Goal: Navigation & Orientation: Go to known website

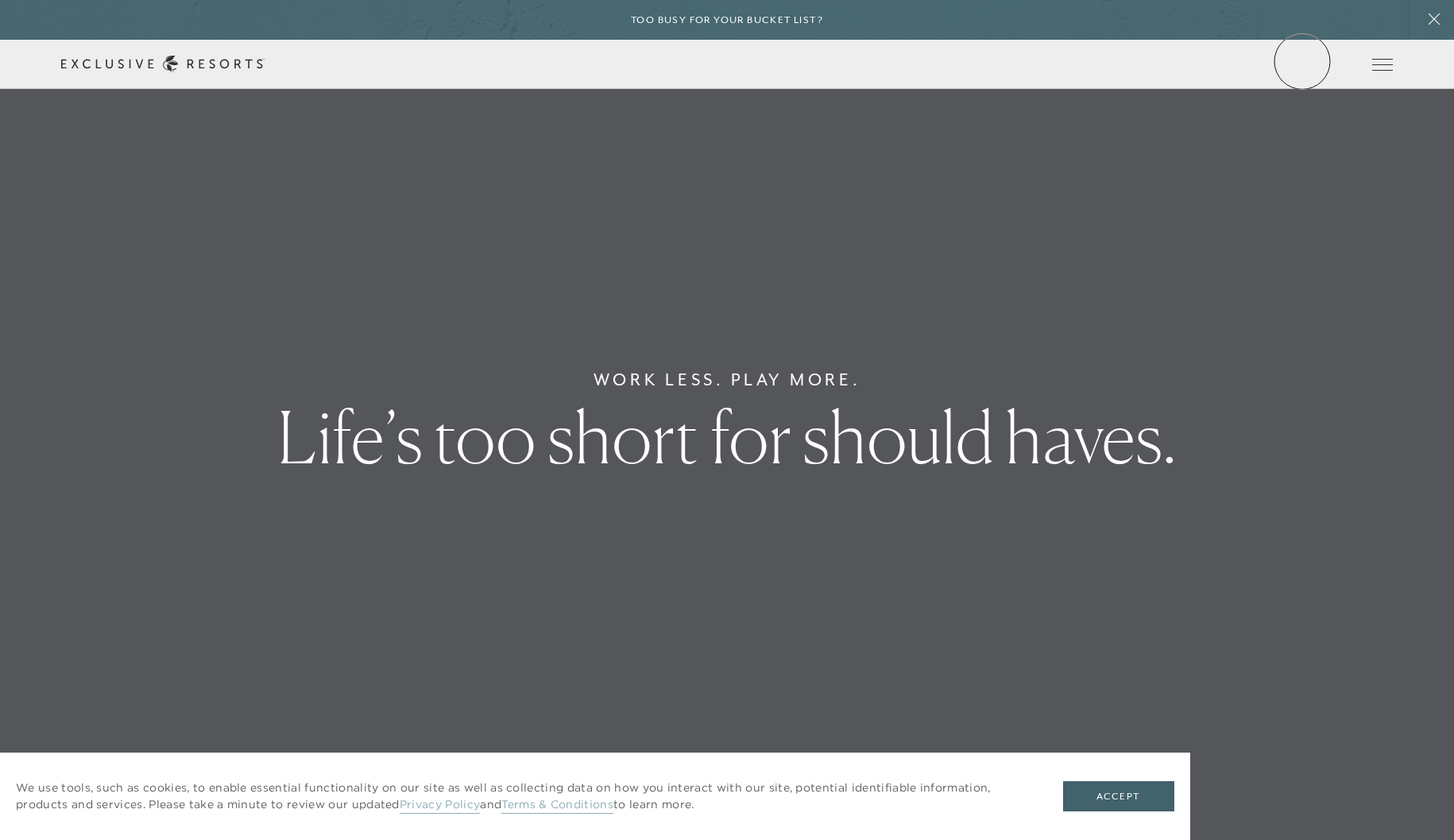
click at [0, 0] on link "Member Login" at bounding box center [0, 0] width 0 height 0
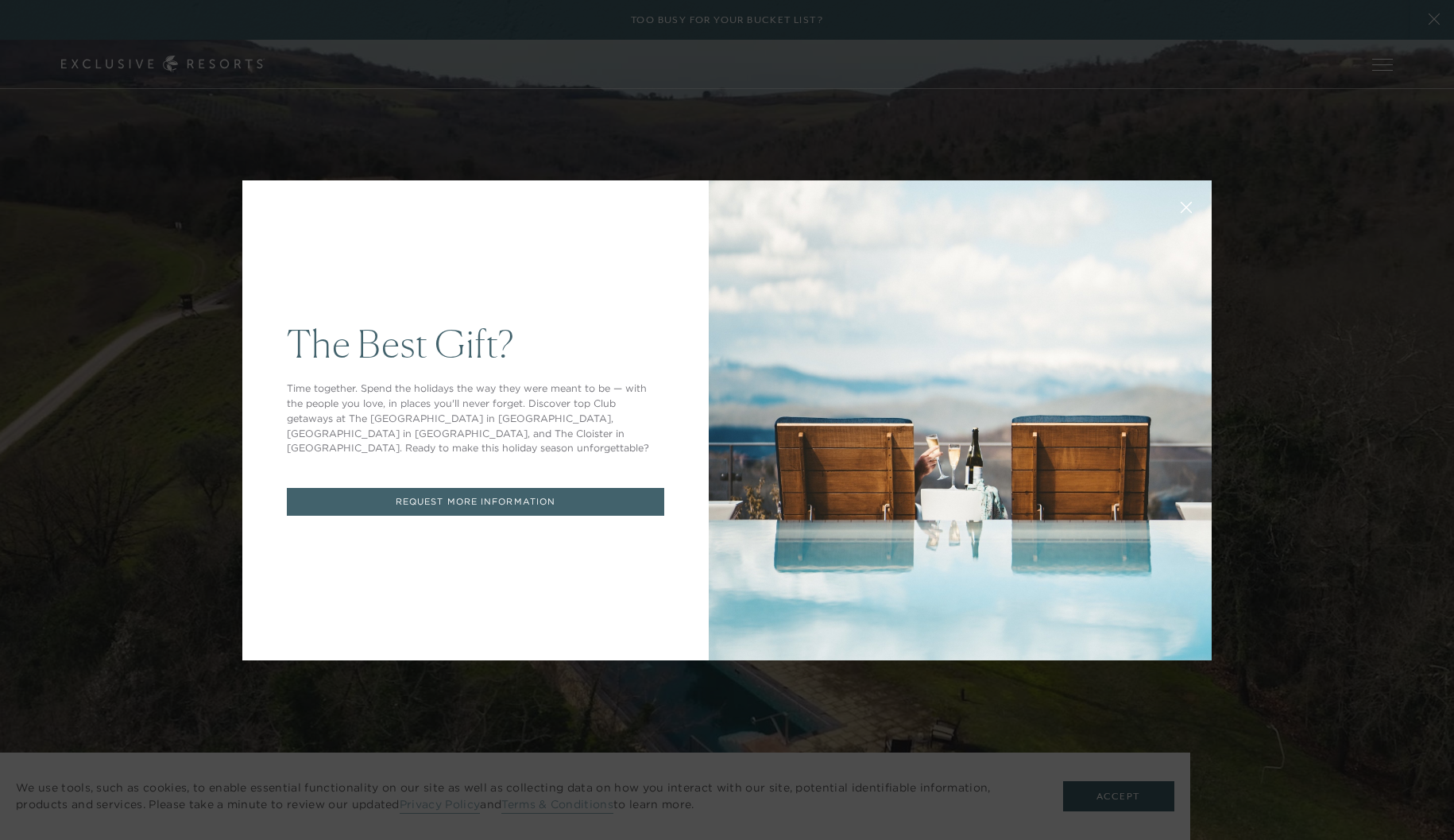
drag, startPoint x: 1234, startPoint y: 653, endPoint x: 1204, endPoint y: 732, distance: 84.5
click at [1234, 653] on div "The Best Gift? Time together. Spend the holidays the way they were meant to be …" at bounding box center [727, 420] width 1454 height 840
click at [1134, 790] on div "The Best Gift? Time together. Spend the holidays the way they were meant to be …" at bounding box center [727, 420] width 1454 height 840
drag, startPoint x: 1020, startPoint y: 87, endPoint x: 874, endPoint y: 27, distance: 157.8
click at [1020, 87] on div "The Best Gift? Time together. Spend the holidays the way they were meant to be …" at bounding box center [727, 420] width 1454 height 840
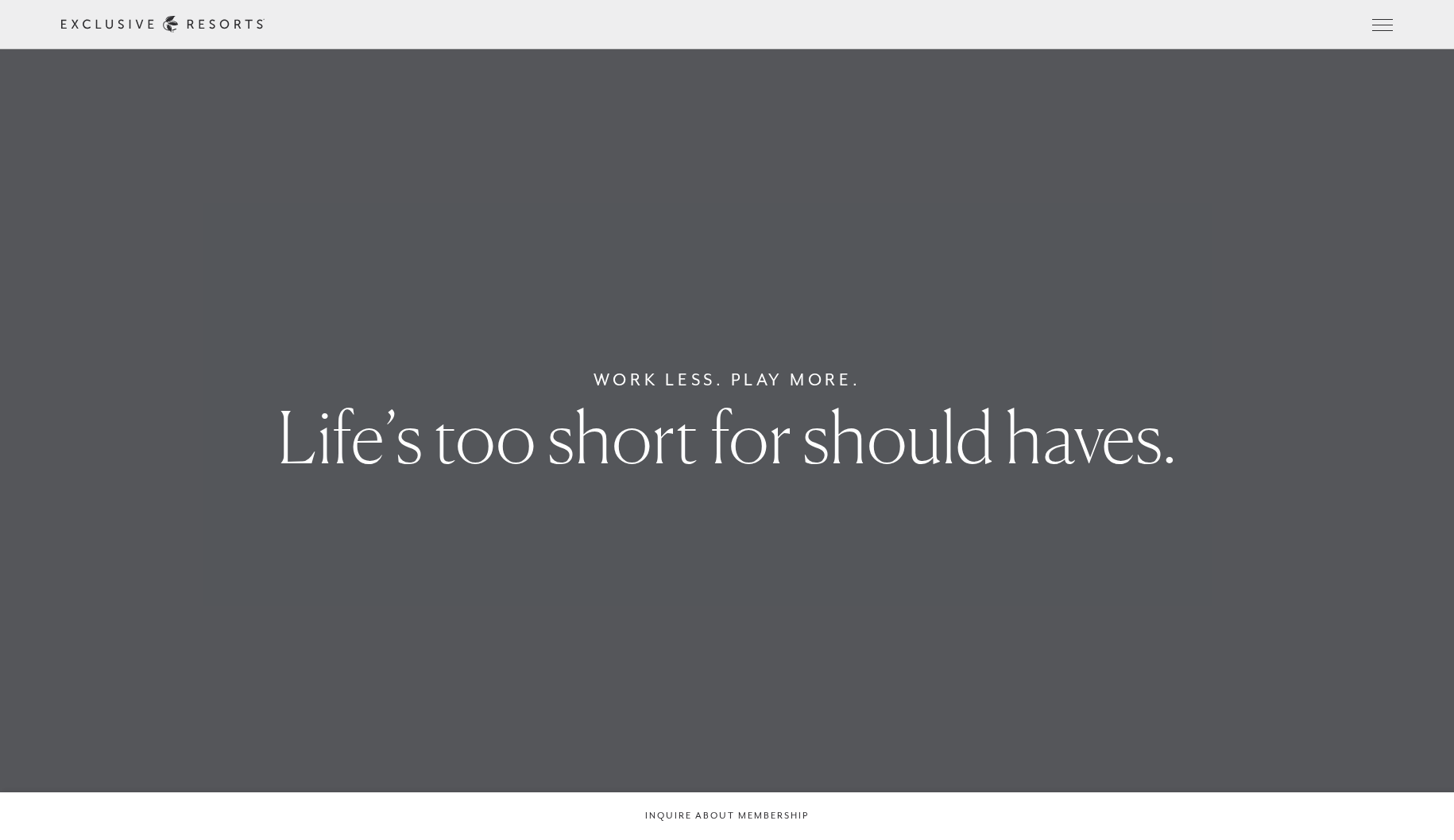
click at [0, 0] on link "Member Login" at bounding box center [0, 0] width 0 height 0
